Goal: Transaction & Acquisition: Purchase product/service

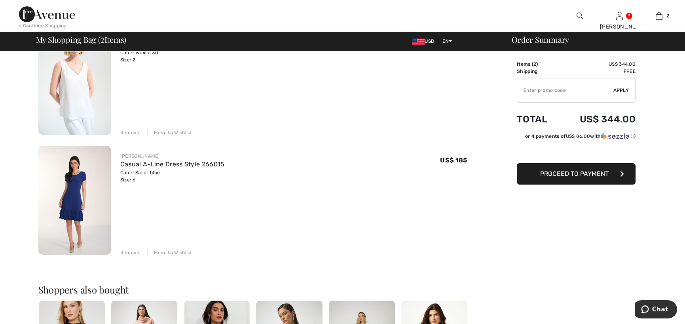
scroll to position [98, 0]
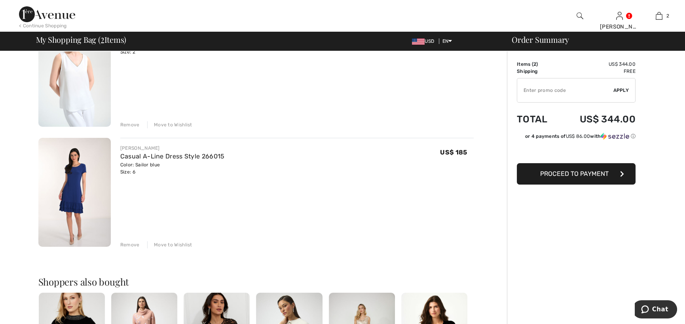
click at [131, 243] on div "Remove" at bounding box center [129, 244] width 19 height 7
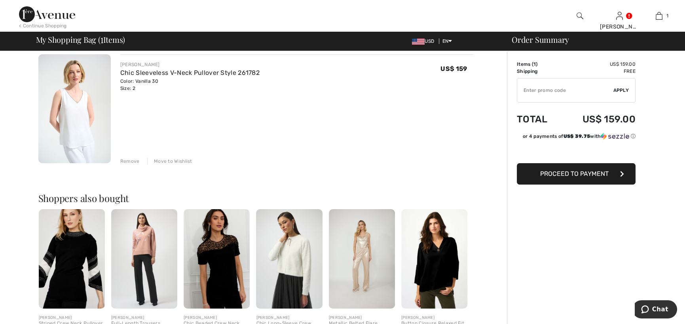
scroll to position [0, 0]
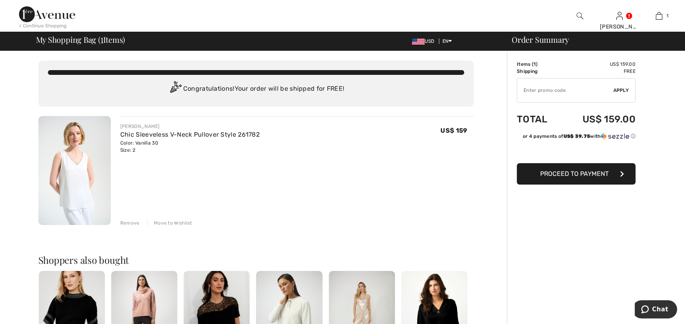
click at [79, 166] on img at bounding box center [74, 170] width 72 height 109
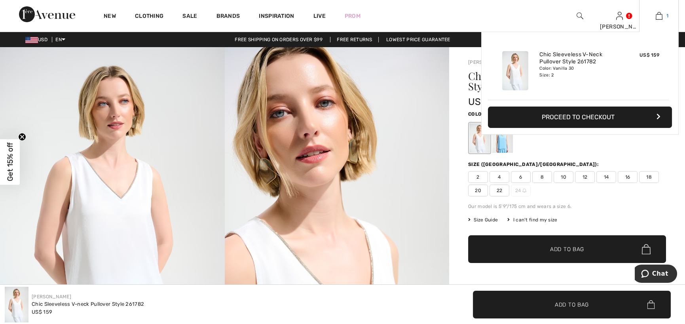
click at [659, 17] on img at bounding box center [659, 15] width 7 height 9
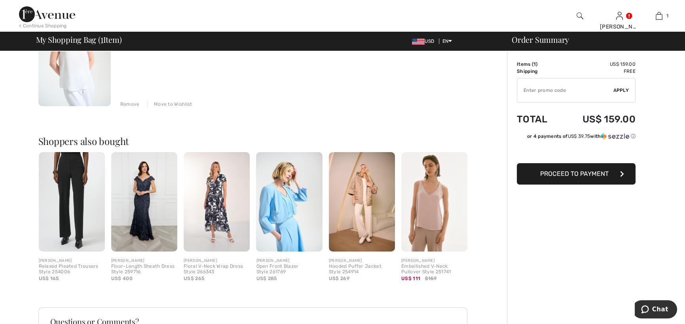
scroll to position [120, 0]
click at [269, 198] on img at bounding box center [289, 200] width 66 height 99
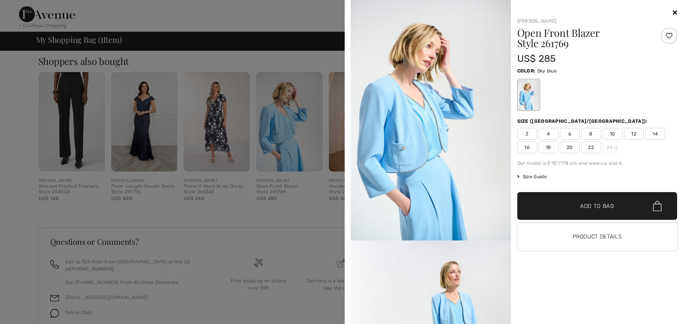
scroll to position [226, 0]
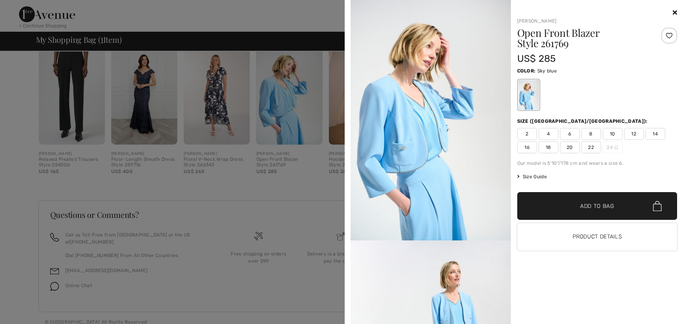
click at [145, 108] on div at bounding box center [342, 162] width 685 height 324
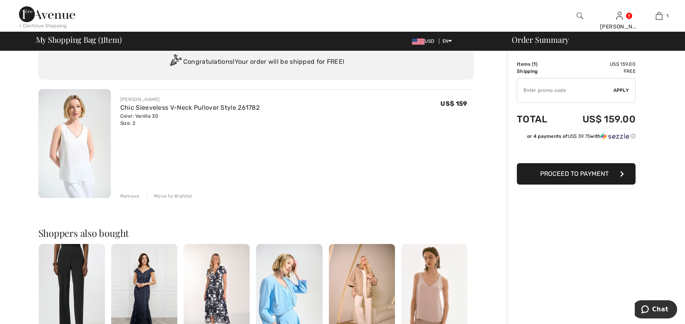
scroll to position [0, 0]
